Goal: Find specific page/section: Find specific page/section

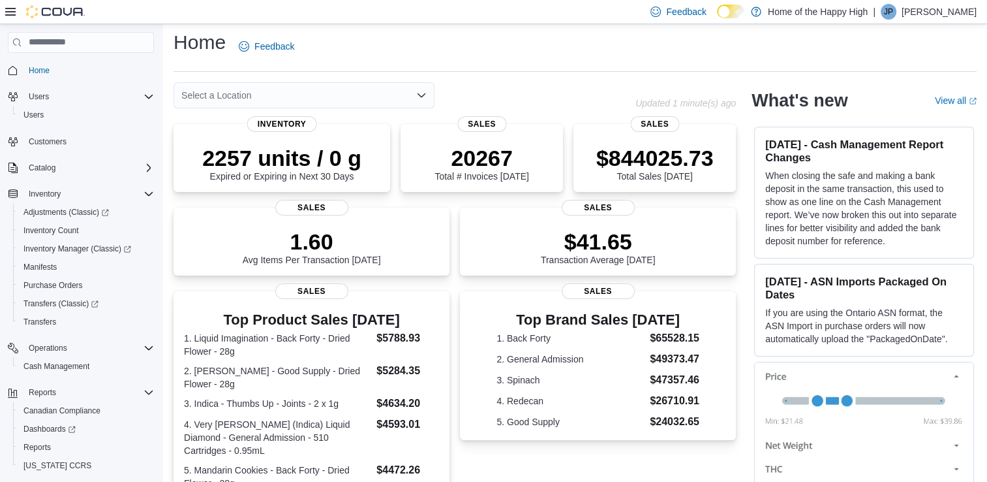
scroll to position [1, 0]
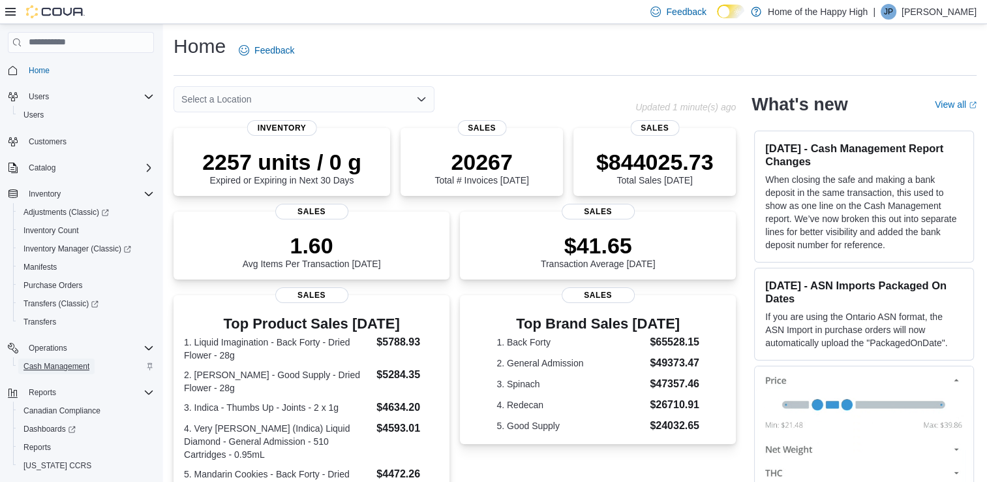
click at [81, 368] on span "Cash Management" at bounding box center [56, 366] width 66 height 10
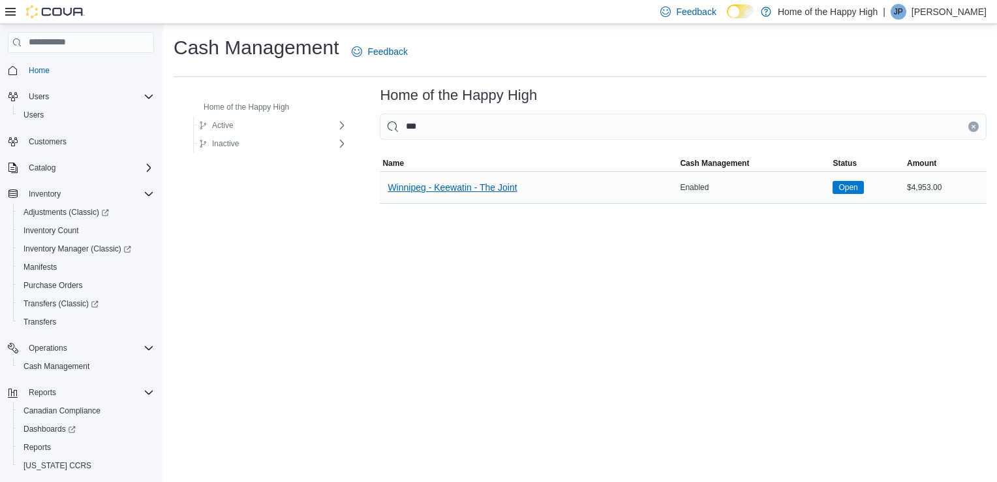
type input "***"
click at [437, 185] on span "Winnipeg - Keewatin - The Joint" at bounding box center [452, 187] width 129 height 13
